Goal: Information Seeking & Learning: Learn about a topic

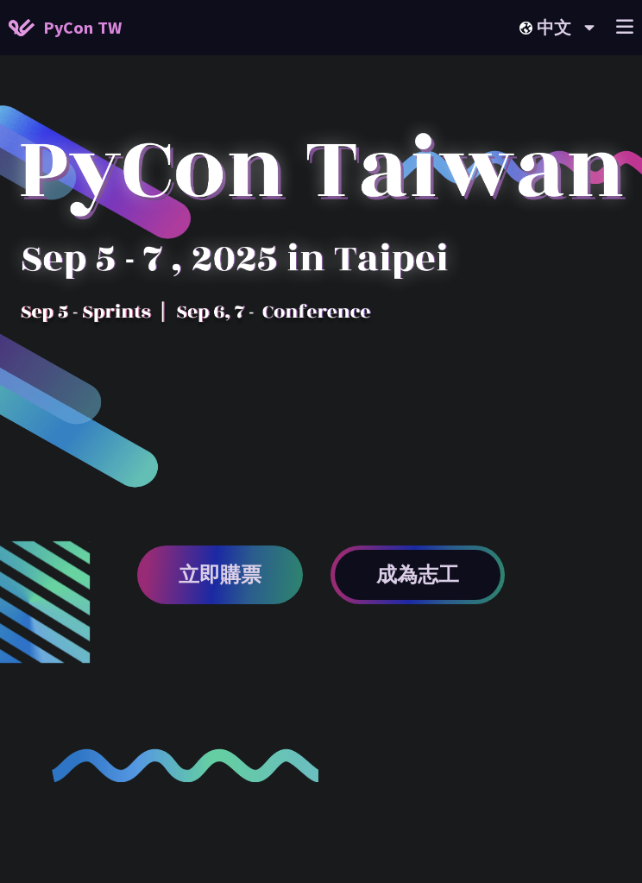
click at [632, 27] on line at bounding box center [625, 27] width 16 height 0
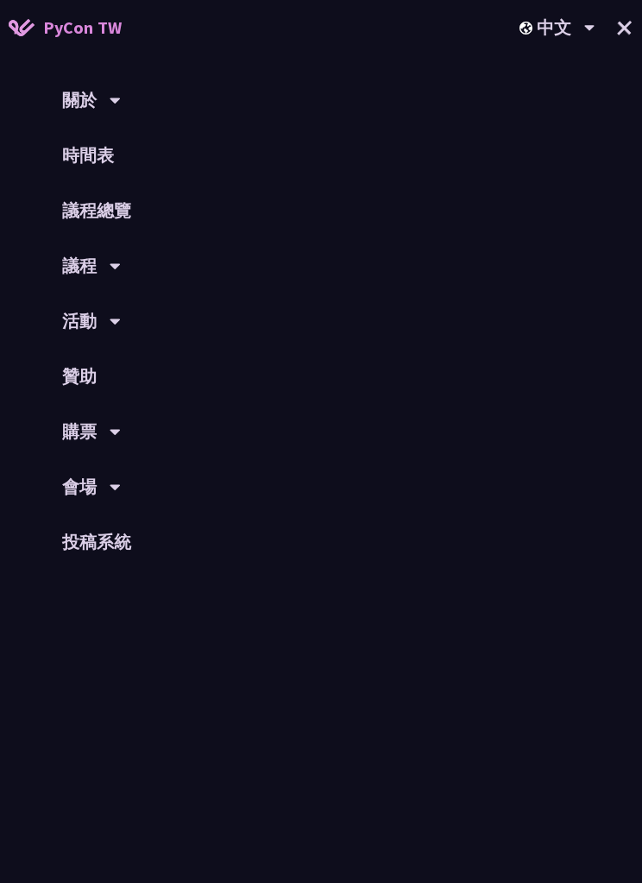
click at [91, 211] on link "議程總覽" at bounding box center [321, 210] width 642 height 55
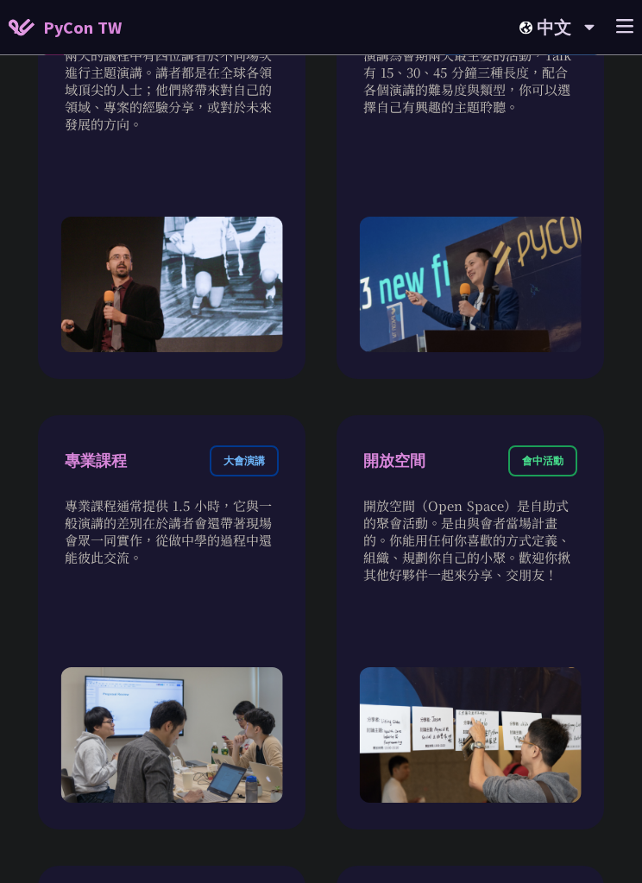
scroll to position [1170, 0]
click at [124, 496] on div "專業課程 大會演講 專業課程通常提供 1.5 小時，它與一般演講的差別在於講者會還帶著現場會眾一同實作，從做中學的過程中還能彼此交流。" at bounding box center [172, 622] width 268 height 414
click at [163, 497] on div "專業課程 大會演講" at bounding box center [172, 471] width 214 height 52
click at [223, 476] on div "大會演講" at bounding box center [244, 460] width 69 height 31
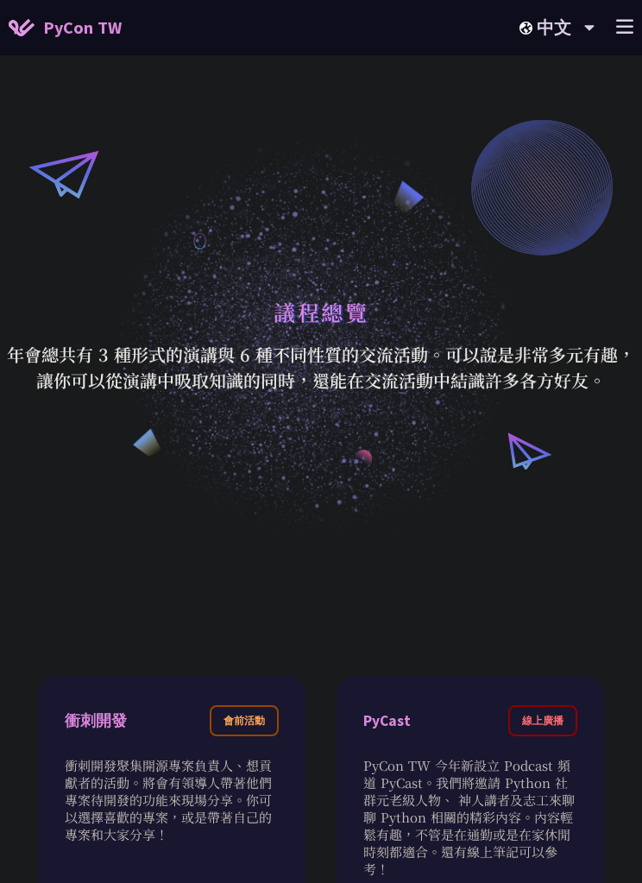
scroll to position [0, 0]
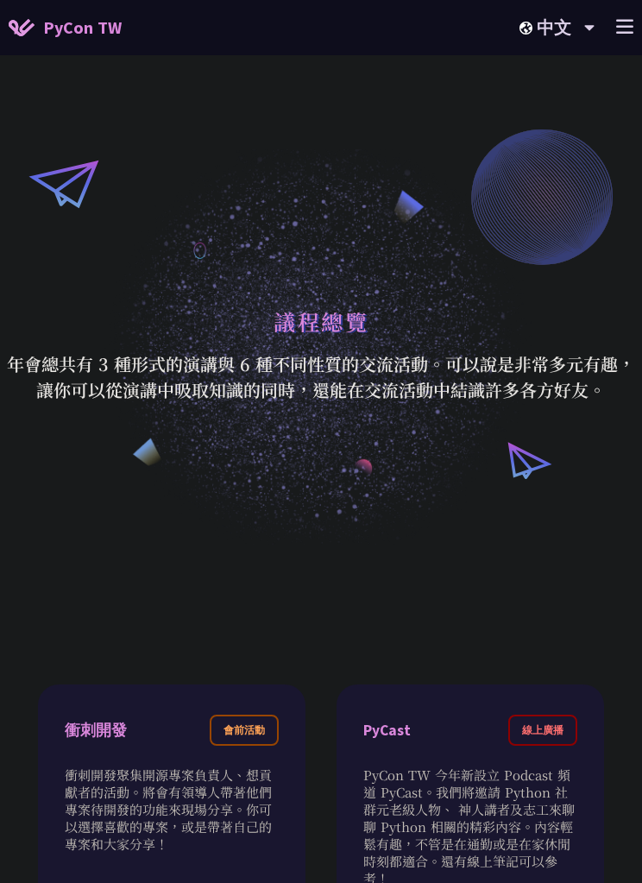
click at [624, 33] on line at bounding box center [625, 33] width 16 height 0
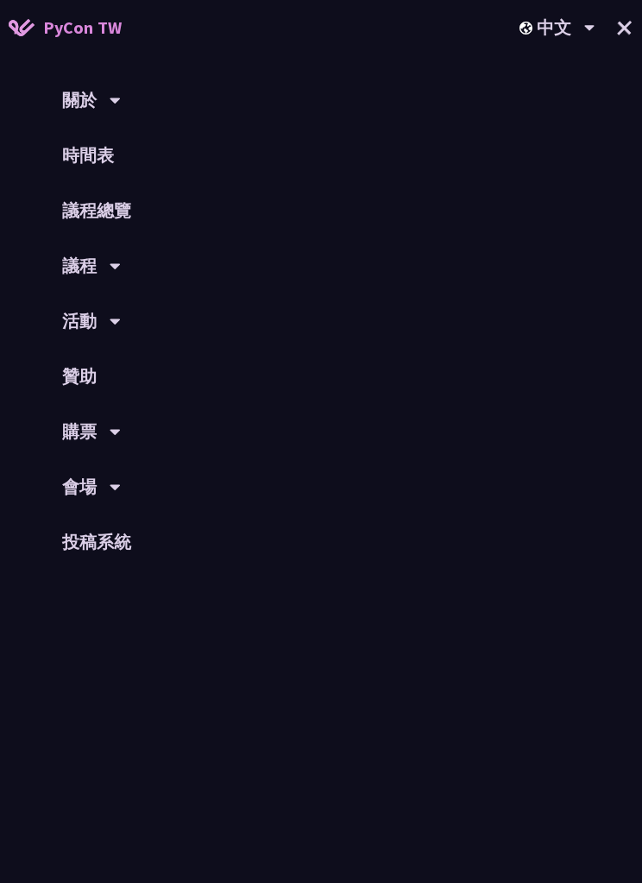
click at [114, 264] on icon at bounding box center [115, 267] width 10 height 6
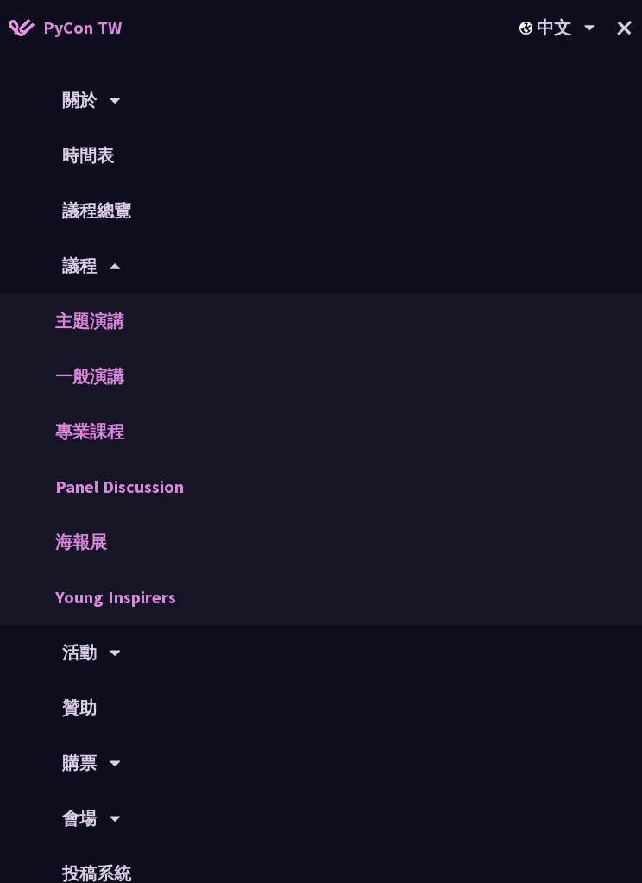
click at [98, 419] on link "專業課程" at bounding box center [321, 431] width 642 height 55
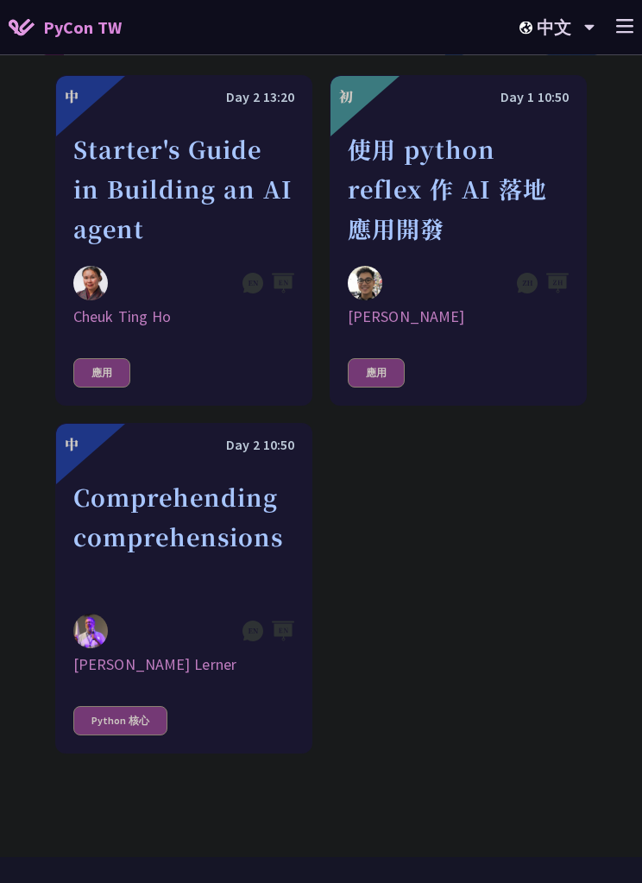
scroll to position [635, 0]
click at [89, 239] on div "Starter's Guide in Building an AI agent" at bounding box center [183, 188] width 221 height 119
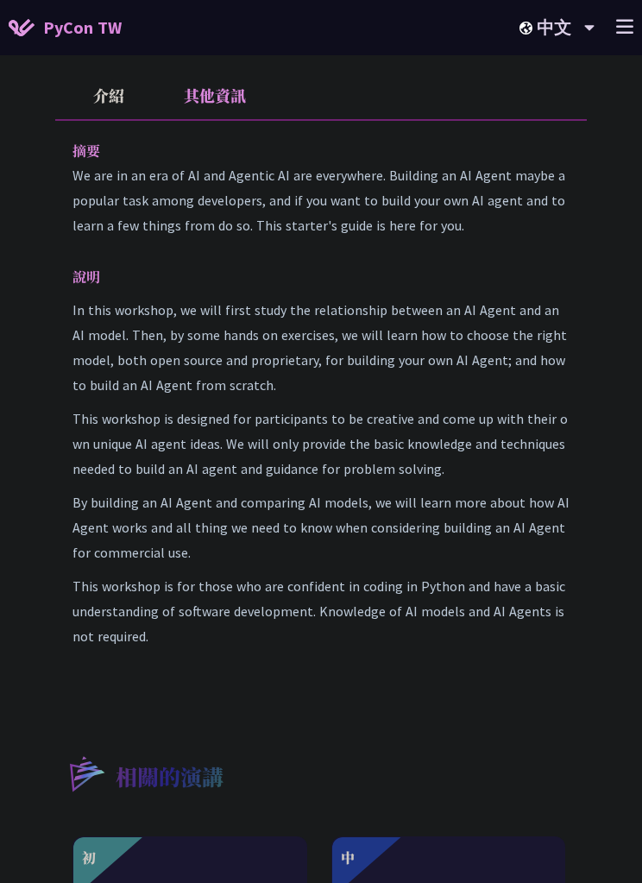
scroll to position [673, 0]
click at [629, 28] on icon at bounding box center [624, 26] width 17 height 15
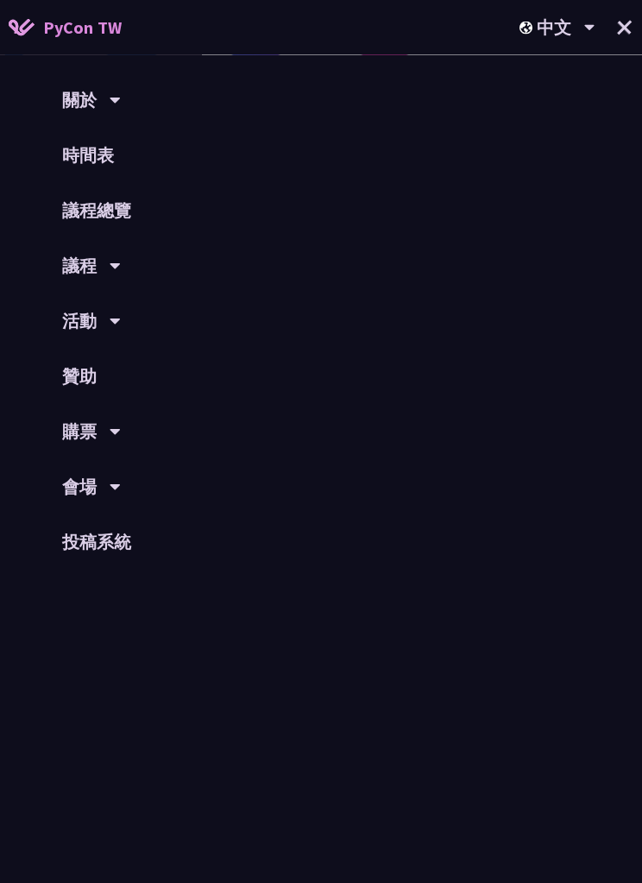
scroll to position [674, 0]
click at [614, 26] on button "+" at bounding box center [624, 27] width 45 height 45
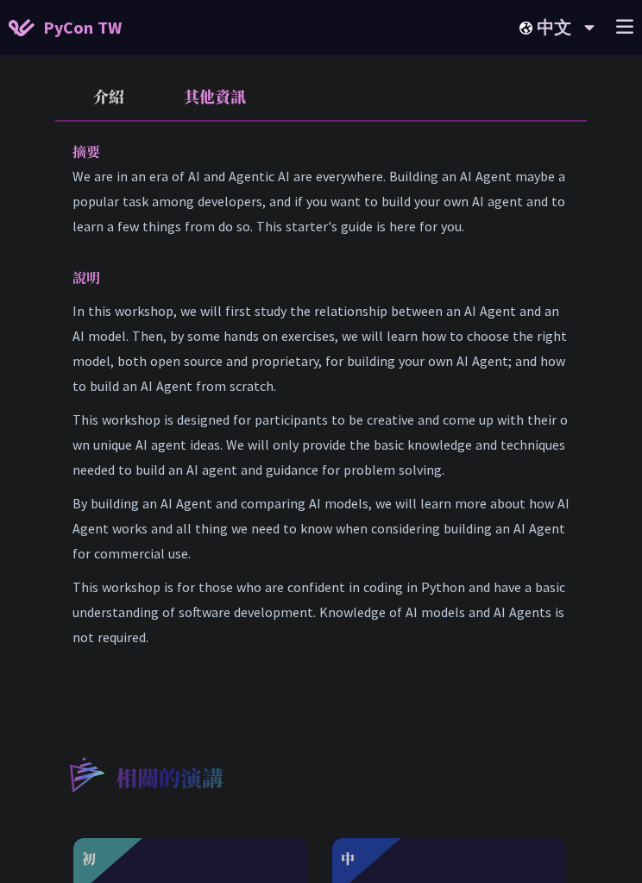
click at [219, 109] on li "其他資訊" at bounding box center [214, 95] width 106 height 47
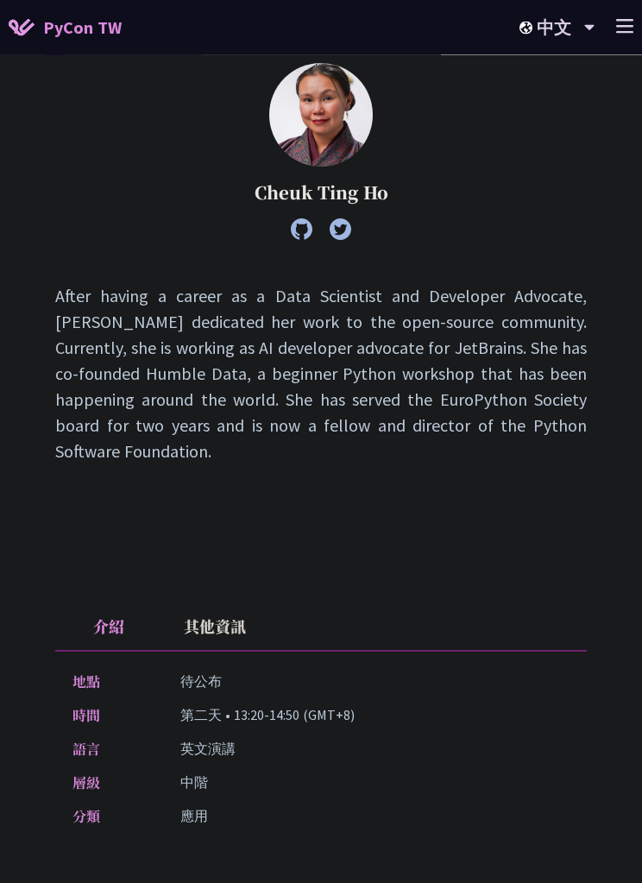
click at [633, 22] on icon at bounding box center [624, 26] width 17 height 15
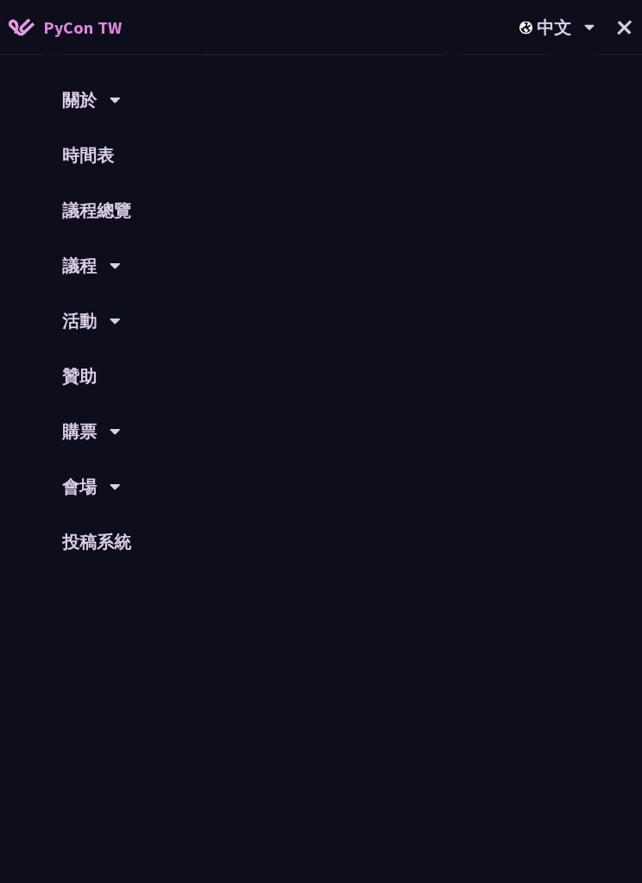
scroll to position [144, 0]
click at [633, 17] on button "+" at bounding box center [624, 27] width 45 height 45
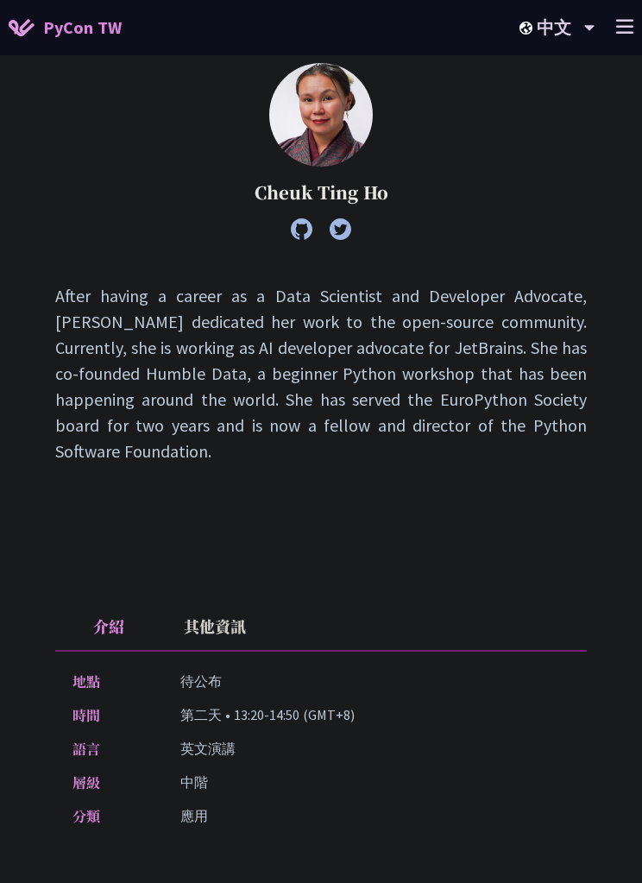
click at [639, 9] on div "PyCon TW 中文 EN 中文 +" at bounding box center [321, 27] width 642 height 55
click at [622, 21] on line at bounding box center [625, 21] width 16 height 0
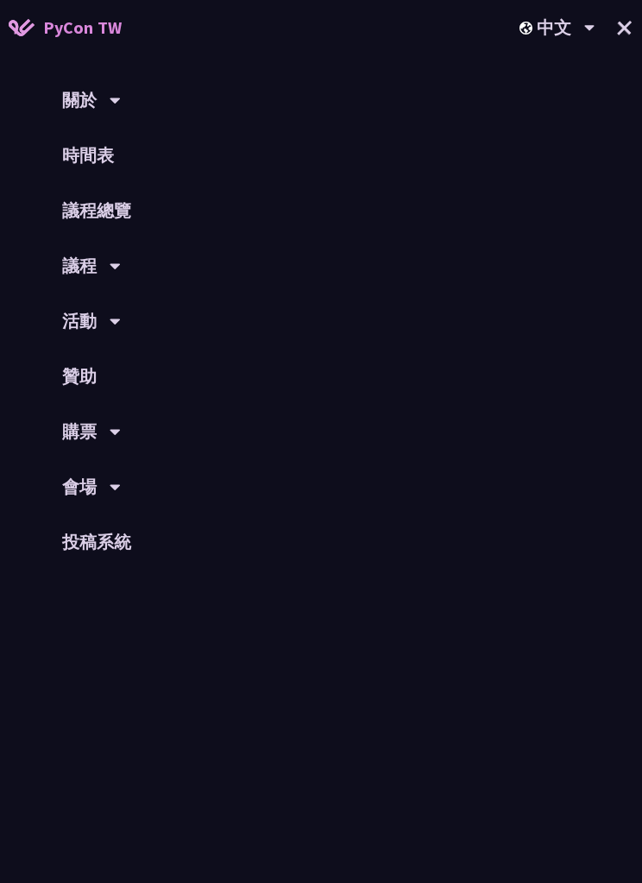
click at [125, 270] on div "議程" at bounding box center [321, 265] width 642 height 55
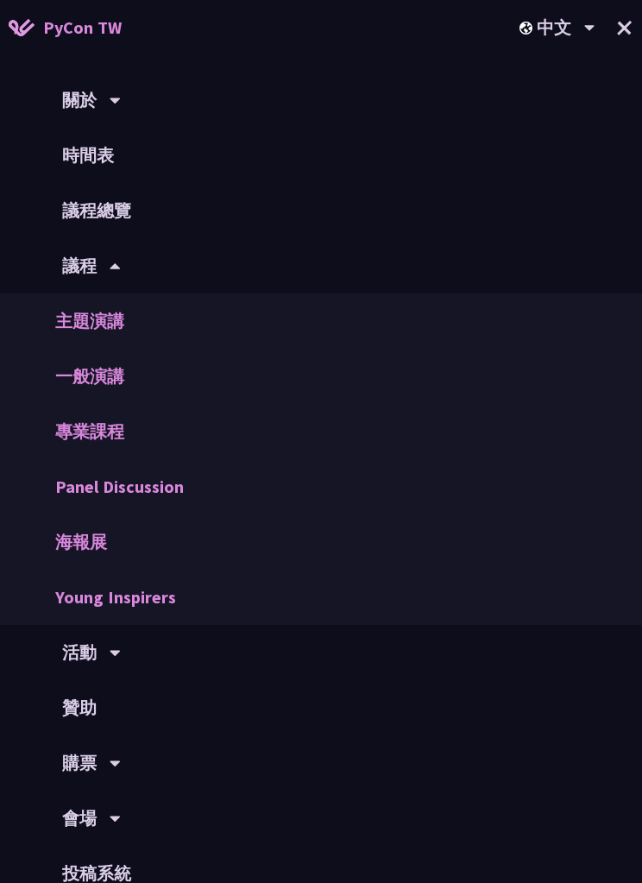
click at [90, 139] on link "時間表" at bounding box center [321, 155] width 642 height 55
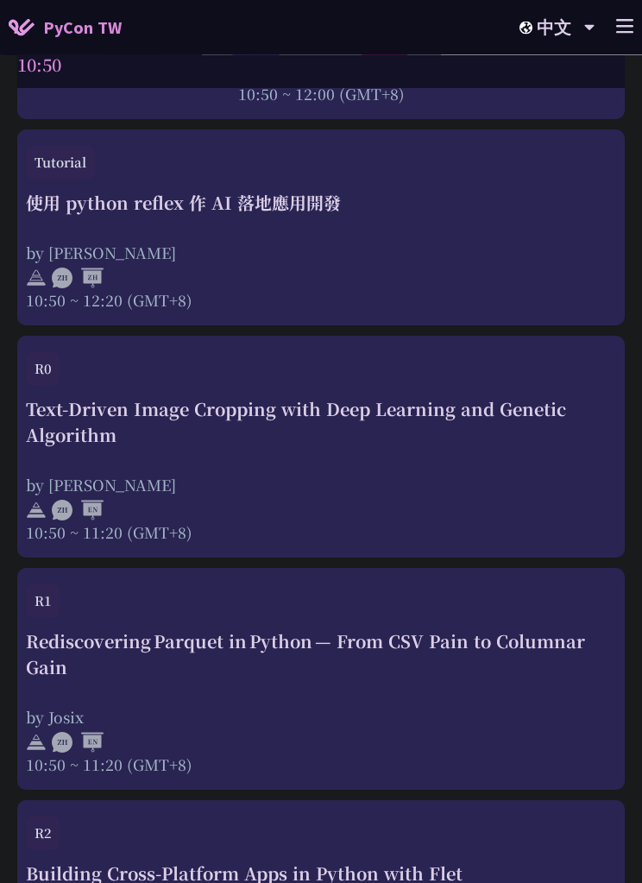
scroll to position [1257, 0]
click at [91, 360] on div "R0" at bounding box center [321, 373] width 590 height 45
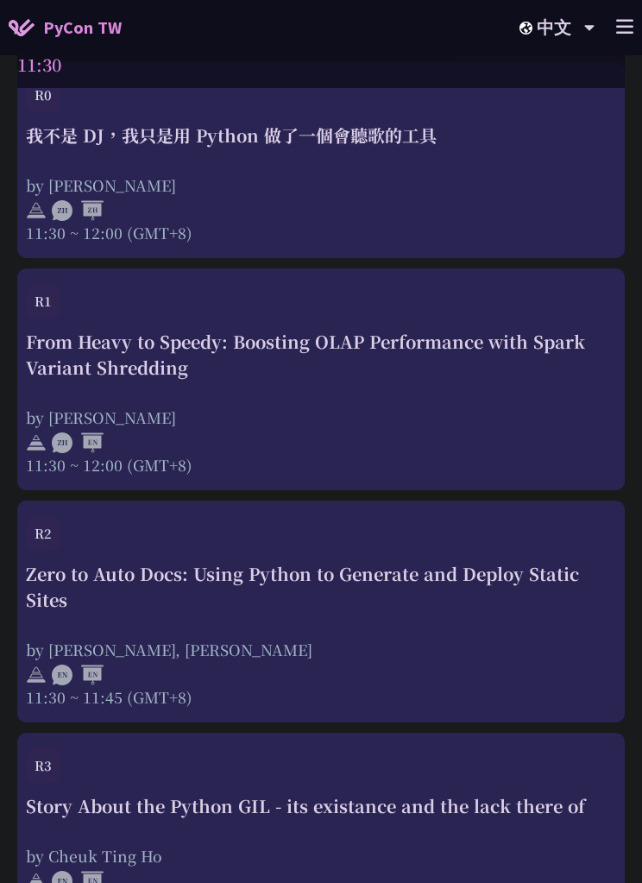
scroll to position [2781, 0]
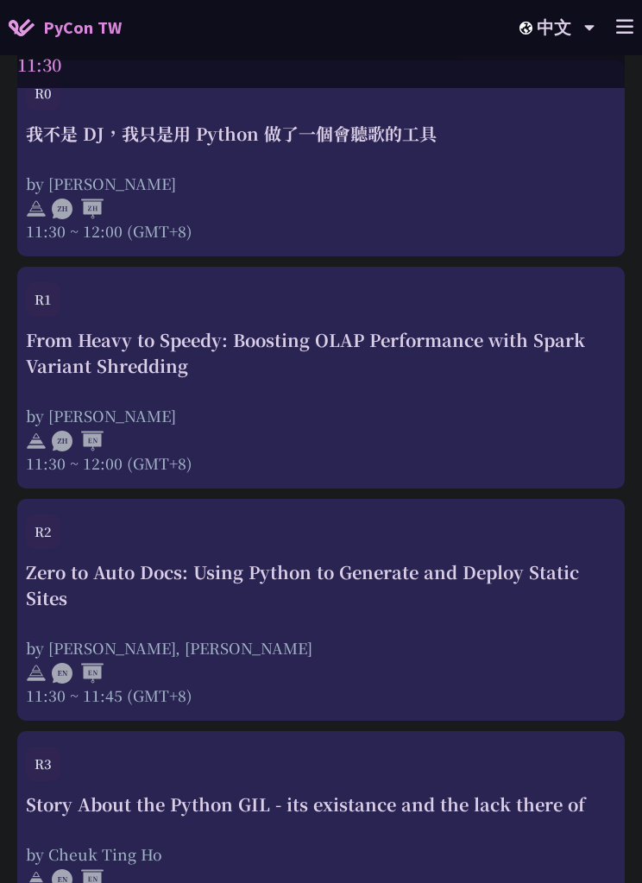
click at [144, 567] on div "Zero to Auto Docs: Using Python to Generate and Deploy Static Sites" at bounding box center [321, 585] width 590 height 52
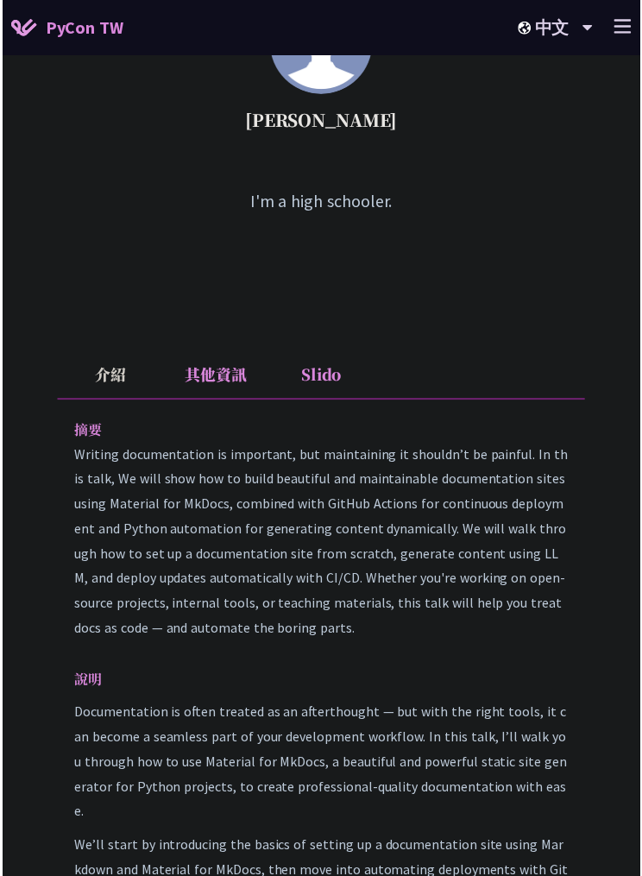
scroll to position [580, 0]
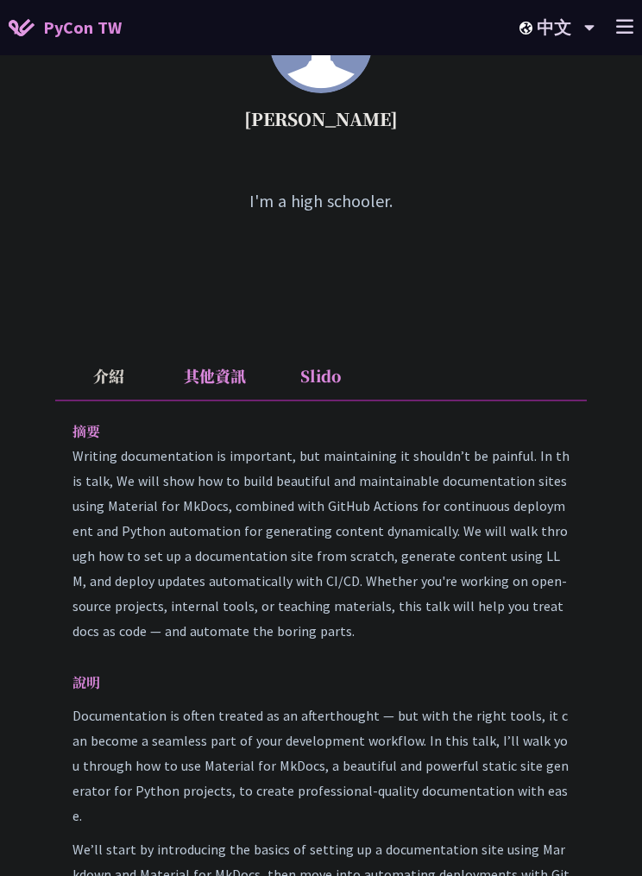
click at [553, 651] on div "摘要 Writing documentation is important, but maintaining it shouldn’t be painful.…" at bounding box center [321, 749] width 532 height 698
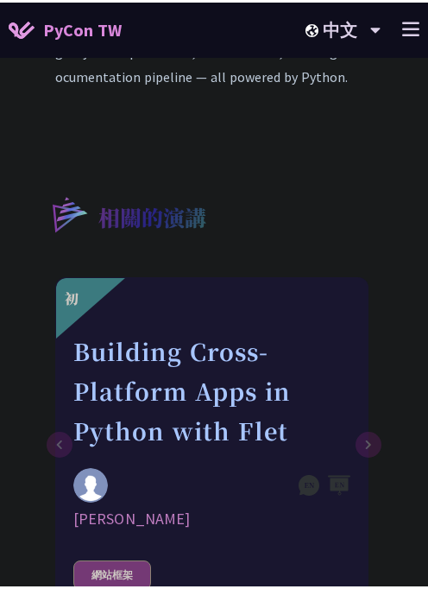
scroll to position [1865, 0]
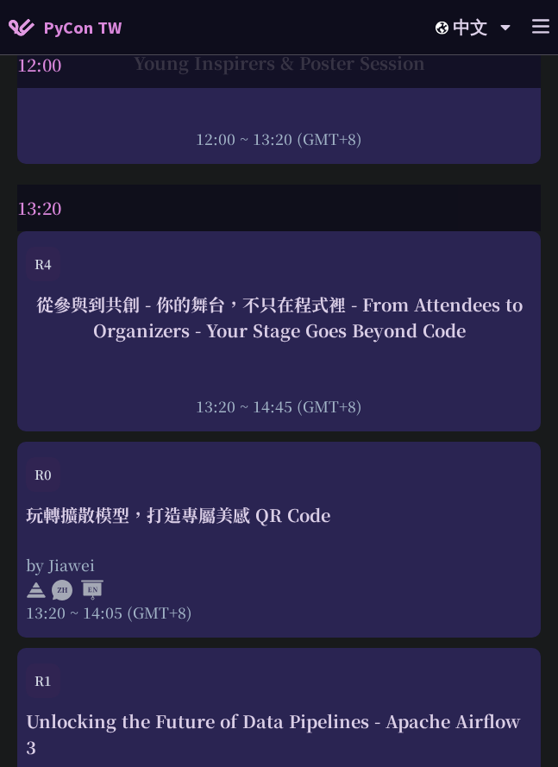
scroll to position [4049, 0]
click at [449, 545] on div "玩轉擴散模型，打造專屬美感 QR Code by Jiawei 13:20 ~ 14:05 (GMT+8)" at bounding box center [279, 561] width 507 height 121
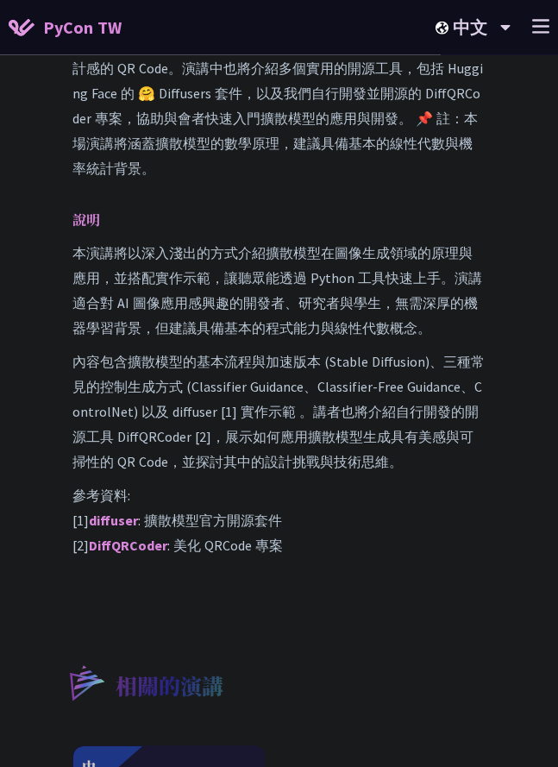
scroll to position [1139, 0]
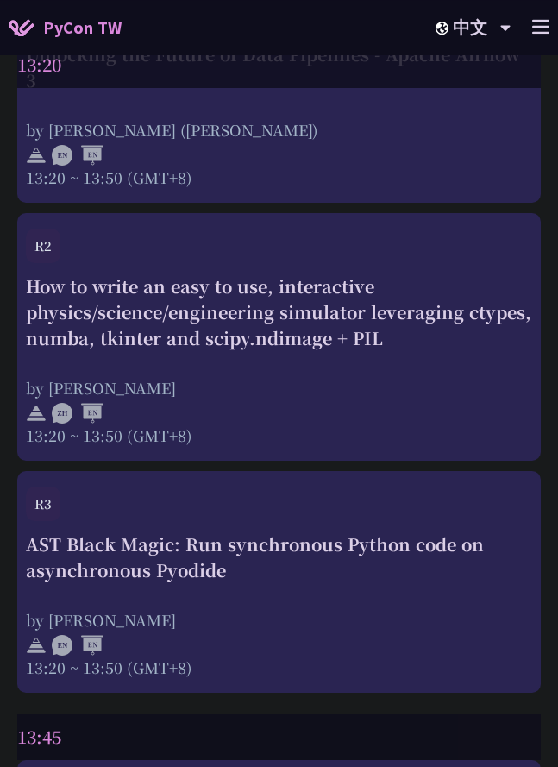
scroll to position [4714, 0]
click at [47, 326] on div "How to write an easy to use, interactive physics/science/engineering simulator …" at bounding box center [279, 313] width 507 height 78
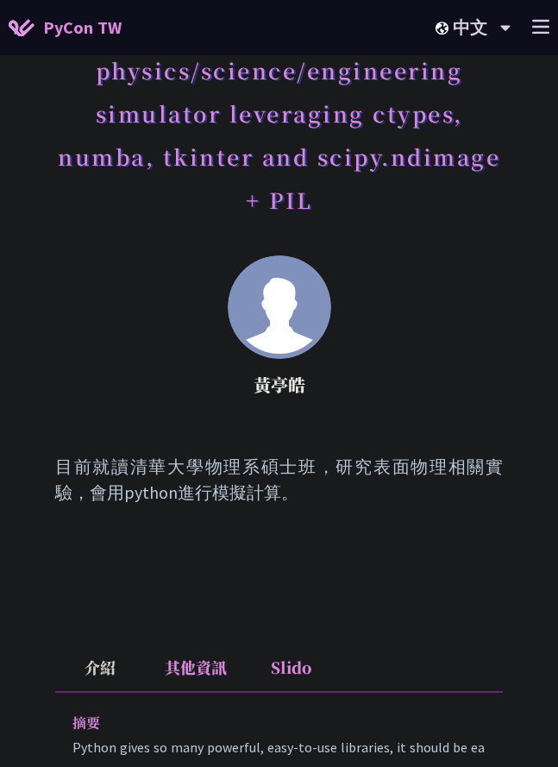
scroll to position [233, 0]
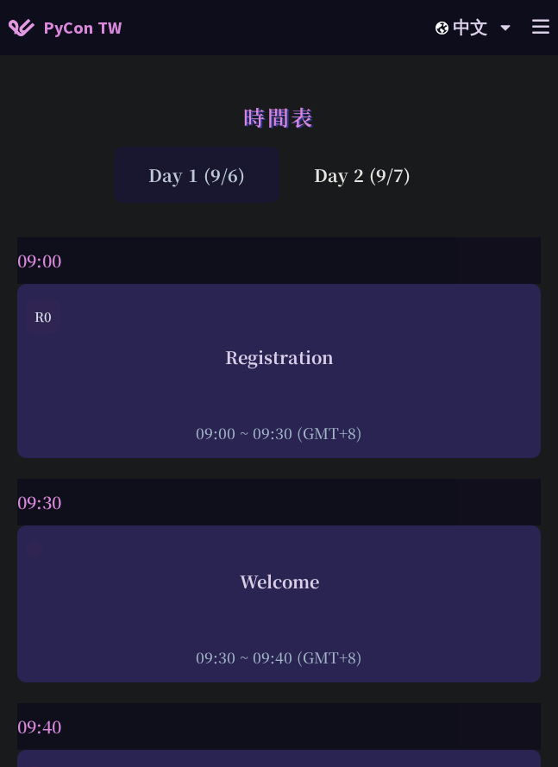
click at [406, 170] on div "Day 2 (9/7)" at bounding box center [363, 175] width 166 height 56
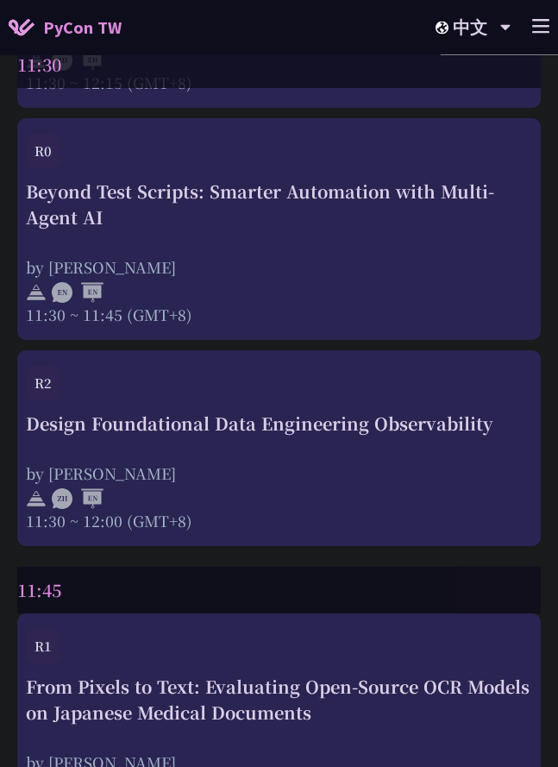
scroll to position [2517, 0]
click at [96, 417] on div "Design Foundational Data Engineering Observability" at bounding box center [279, 423] width 507 height 26
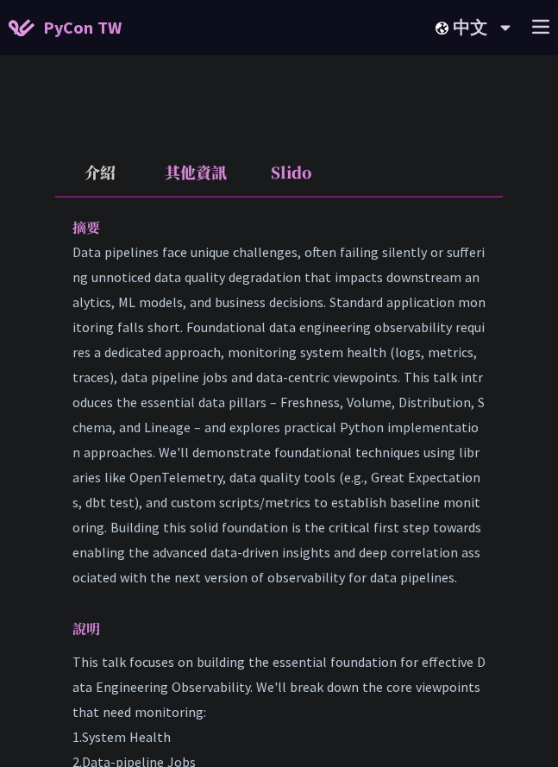
scroll to position [528, 0]
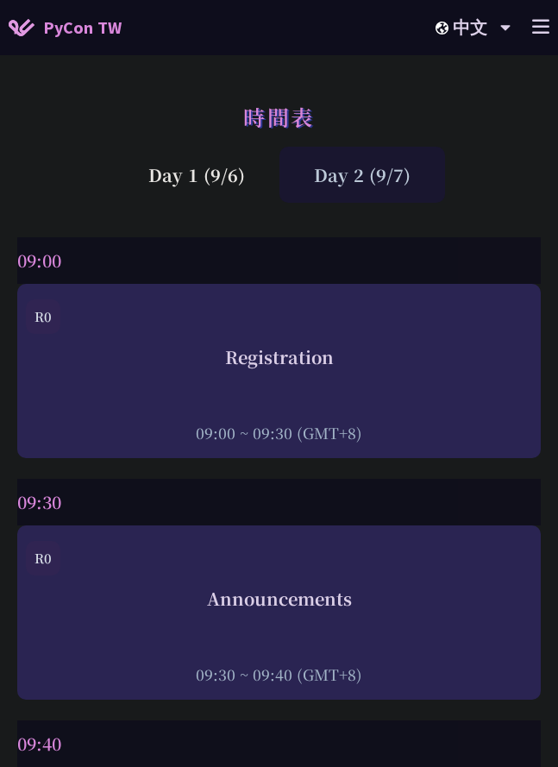
click at [409, 172] on div "Day 2 (9/7)" at bounding box center [363, 175] width 166 height 56
click at [543, 21] on line at bounding box center [541, 21] width 16 height 0
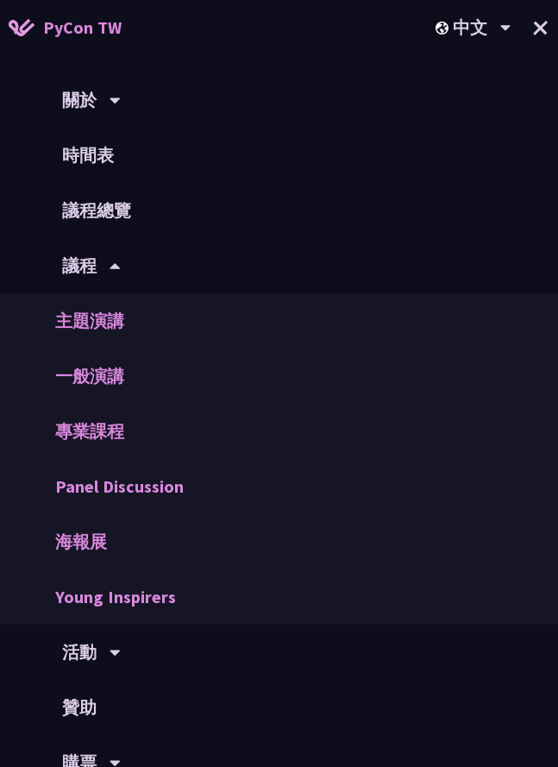
click at [126, 375] on link "一般演講" at bounding box center [279, 376] width 558 height 55
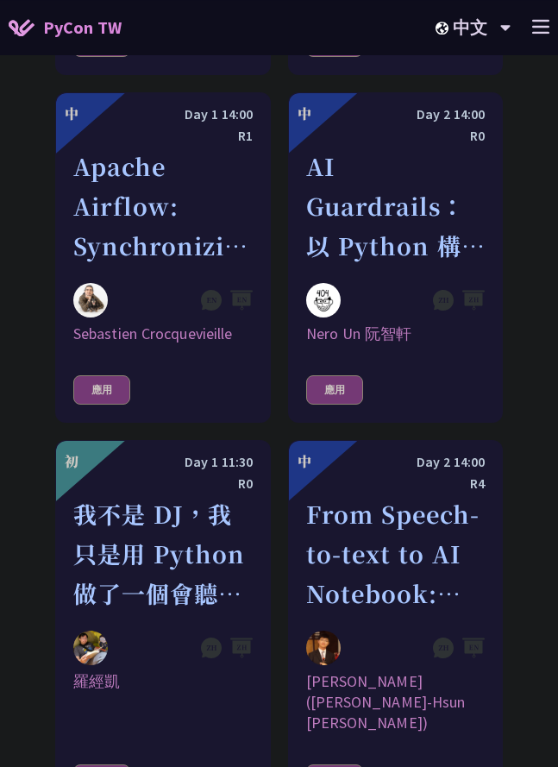
scroll to position [1167, 0]
